Goal: Navigation & Orientation: Find specific page/section

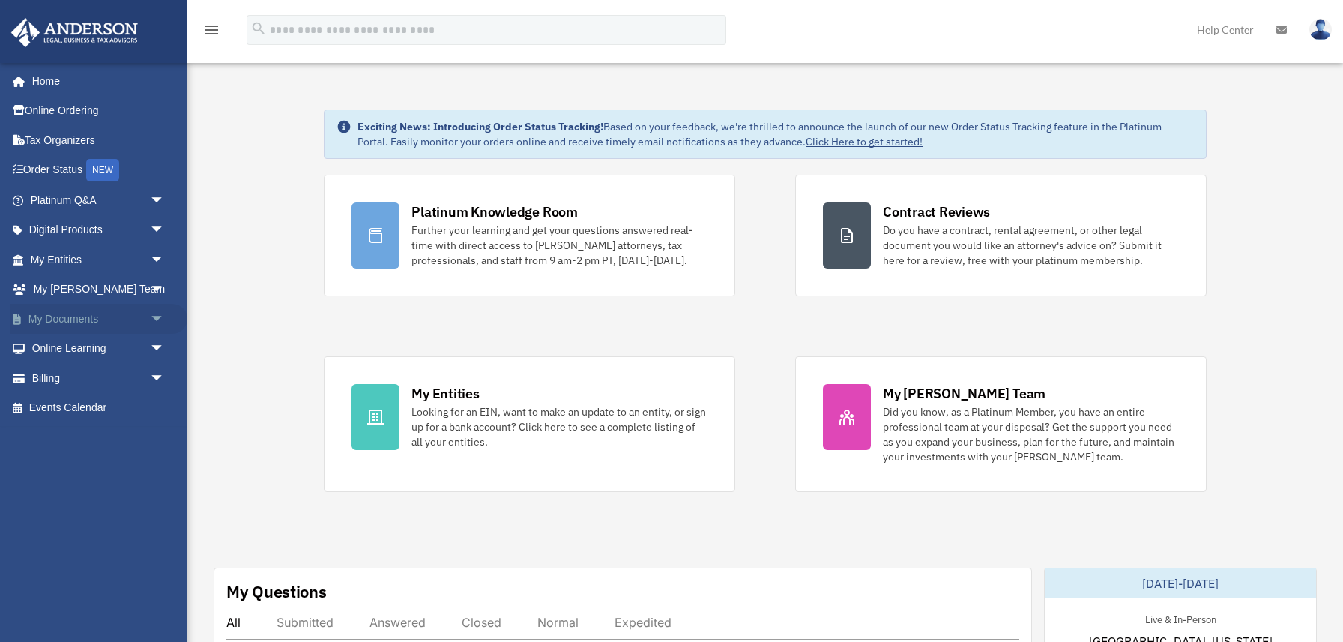
click at [58, 316] on link "My Documents arrow_drop_down" at bounding box center [98, 319] width 177 height 30
click at [154, 317] on span "arrow_drop_down" at bounding box center [165, 319] width 30 height 31
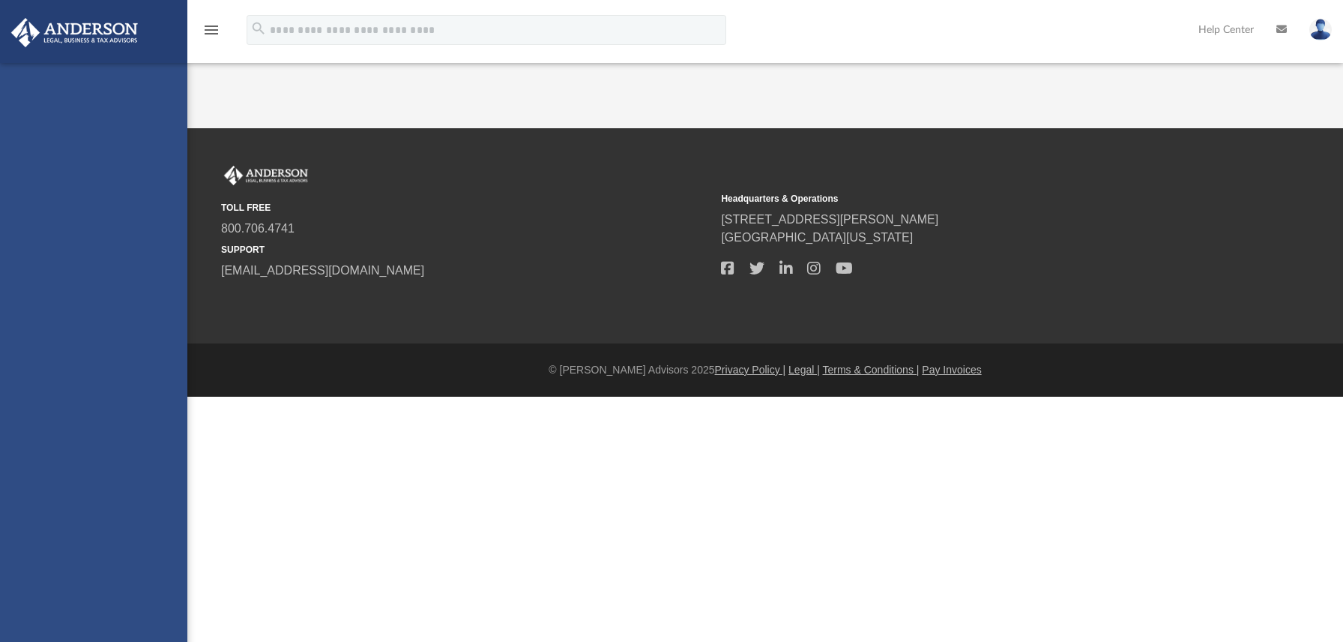
click at [84, 346] on div "[EMAIL_ADDRESS][DOMAIN_NAME] Sign Out [EMAIL_ADDRESS][DOMAIN_NAME] Home Online …" at bounding box center [93, 384] width 187 height 642
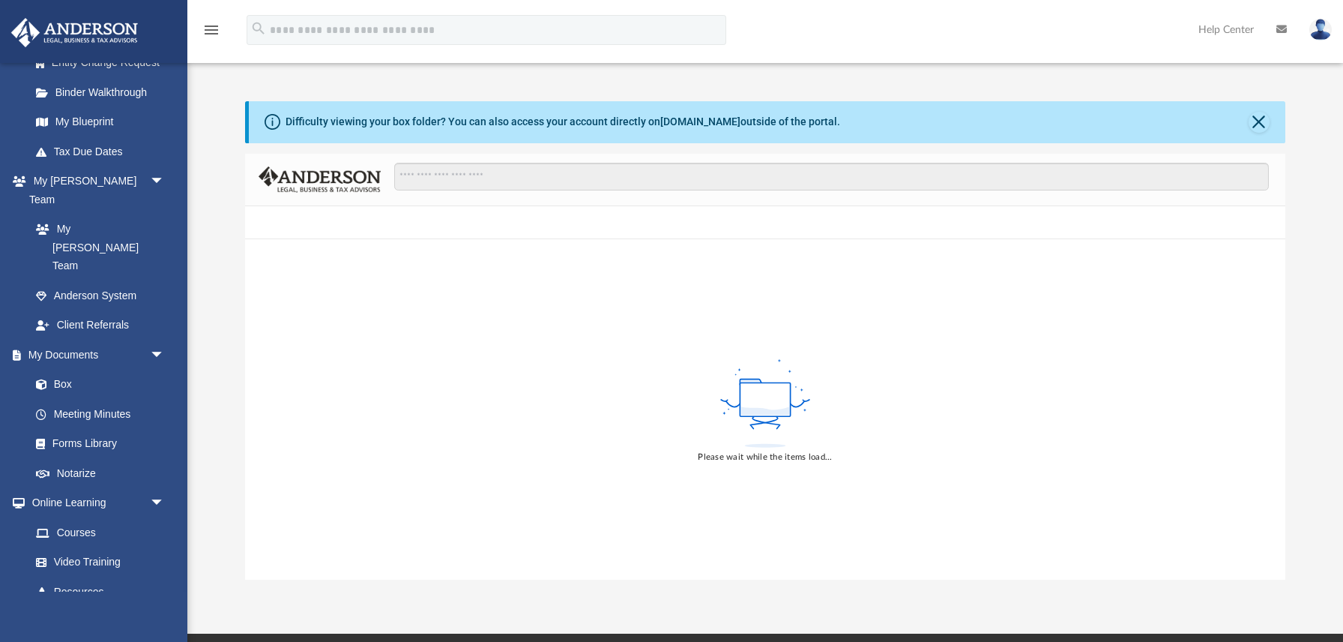
scroll to position [288, 0]
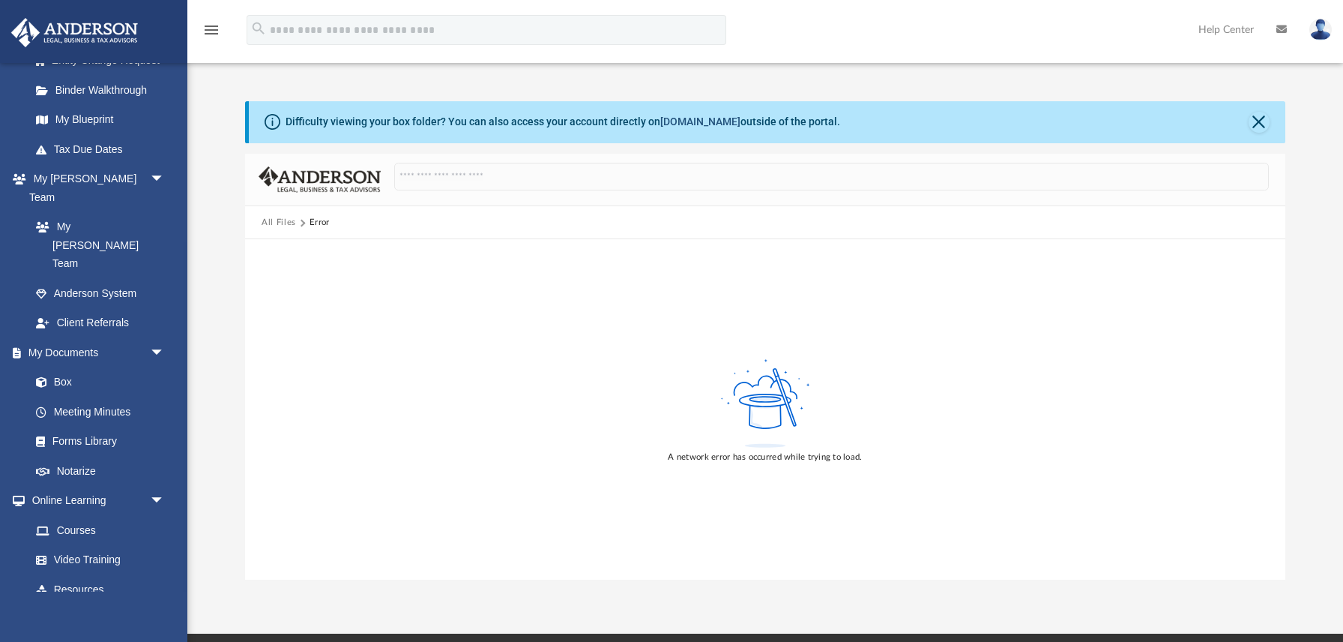
click at [691, 123] on link "box.com" at bounding box center [700, 121] width 80 height 12
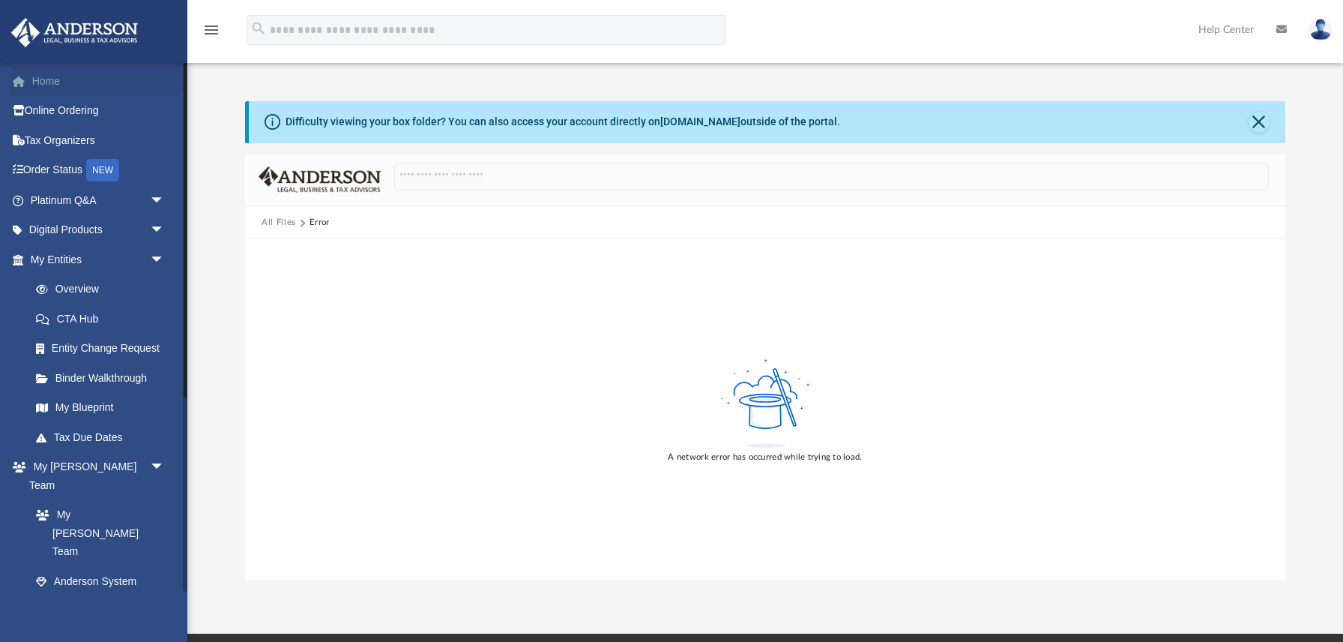
click at [46, 84] on link "Home" at bounding box center [98, 81] width 177 height 30
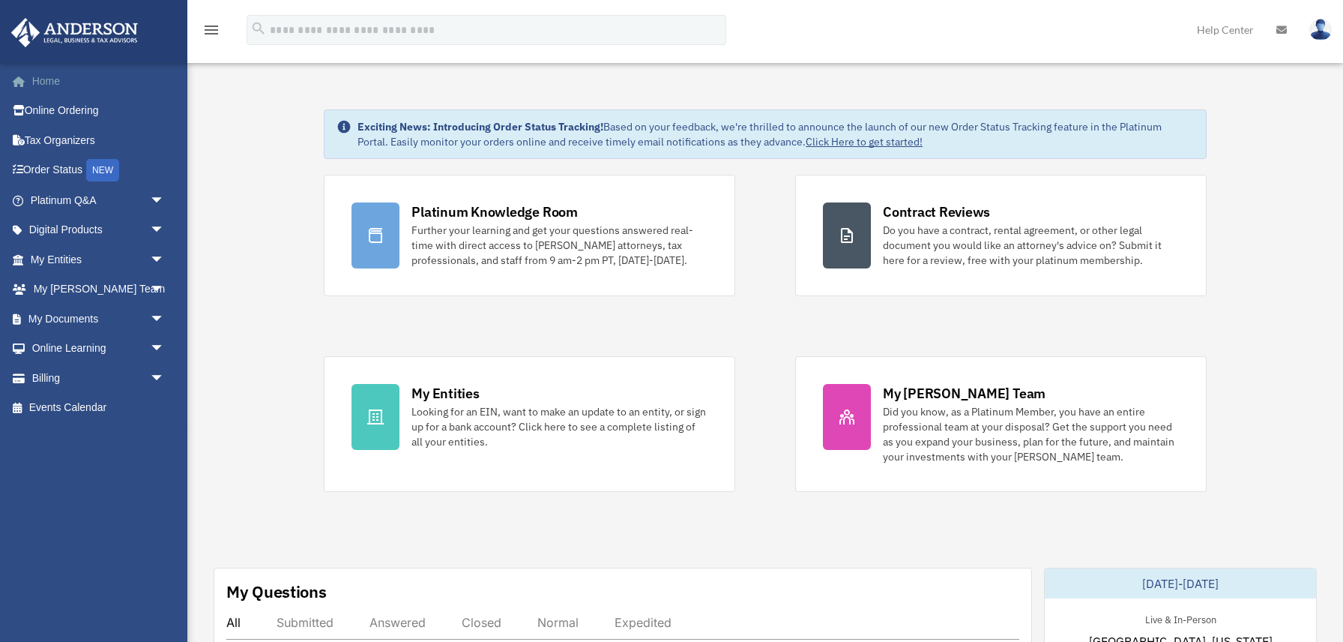
click at [61, 84] on link "Home" at bounding box center [98, 81] width 177 height 30
